Goal: Check status

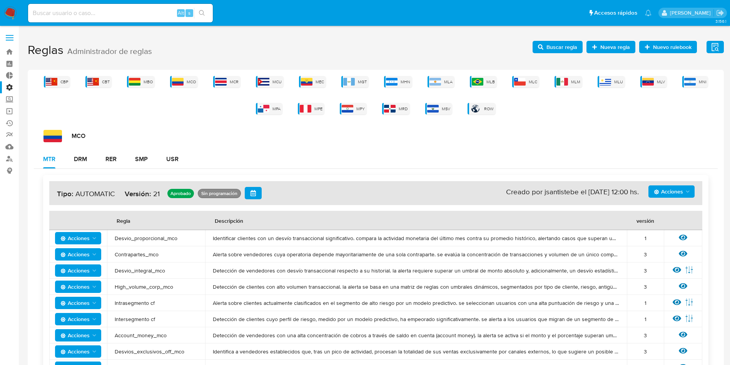
click at [15, 37] on label at bounding box center [9, 38] width 19 height 16
click at [0, 0] on input "checkbox" at bounding box center [0, 0] width 0 height 0
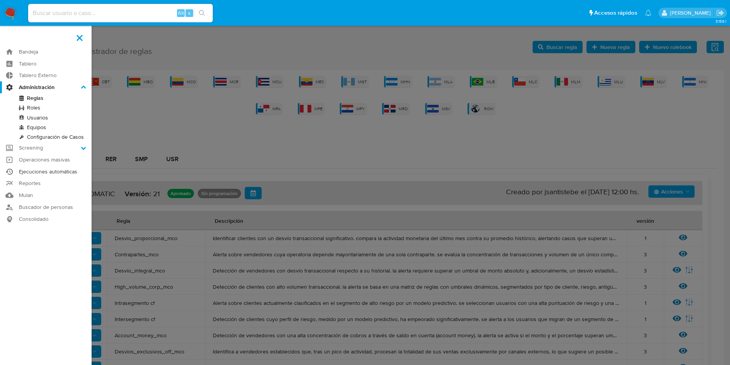
click at [53, 172] on link "Ejecuciones automáticas" at bounding box center [46, 172] width 92 height 12
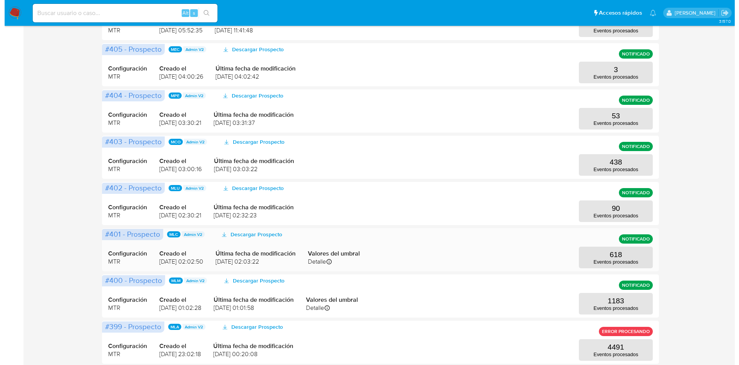
scroll to position [267, 0]
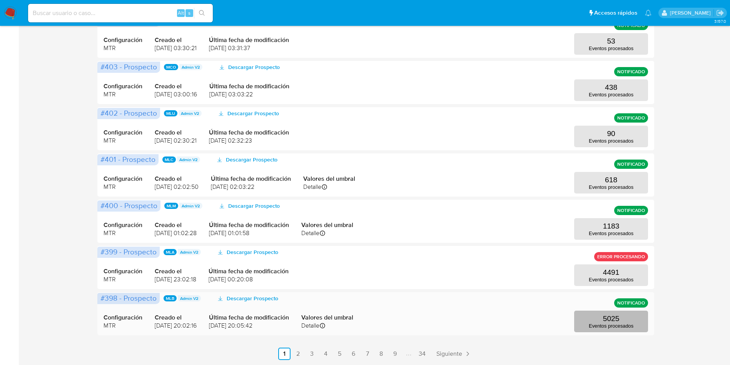
click at [623, 328] on p "Eventos procesados" at bounding box center [611, 326] width 45 height 6
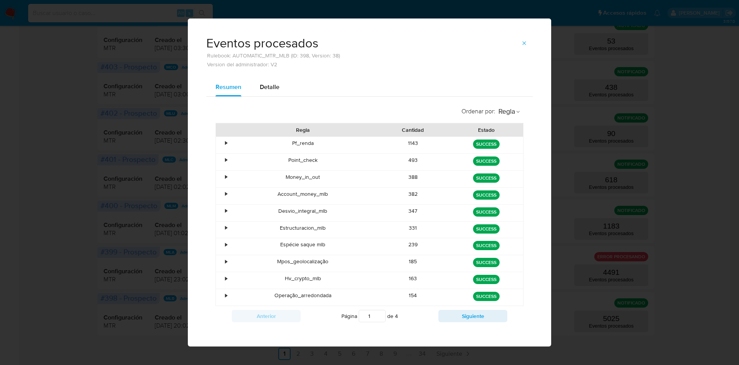
drag, startPoint x: 408, startPoint y: 159, endPoint x: 423, endPoint y: 158, distance: 15.1
click at [423, 158] on div "493" at bounding box center [413, 162] width 74 height 17
